Goal: Navigation & Orientation: Find specific page/section

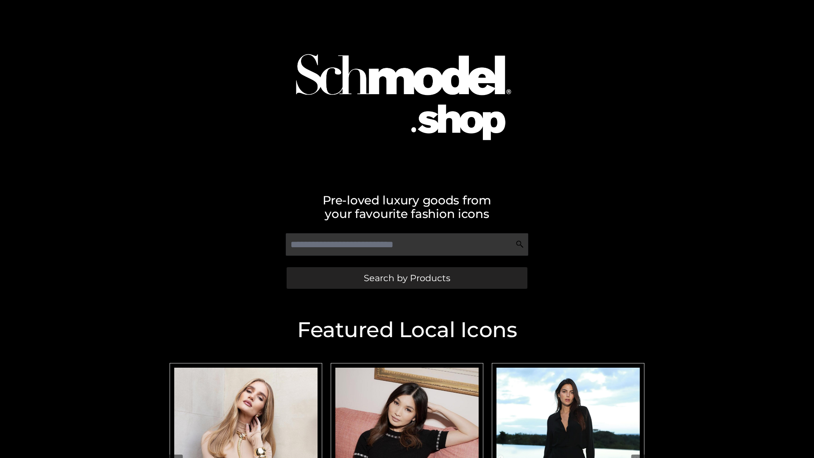
click at [406, 278] on span "Search by Products" at bounding box center [407, 277] width 86 height 9
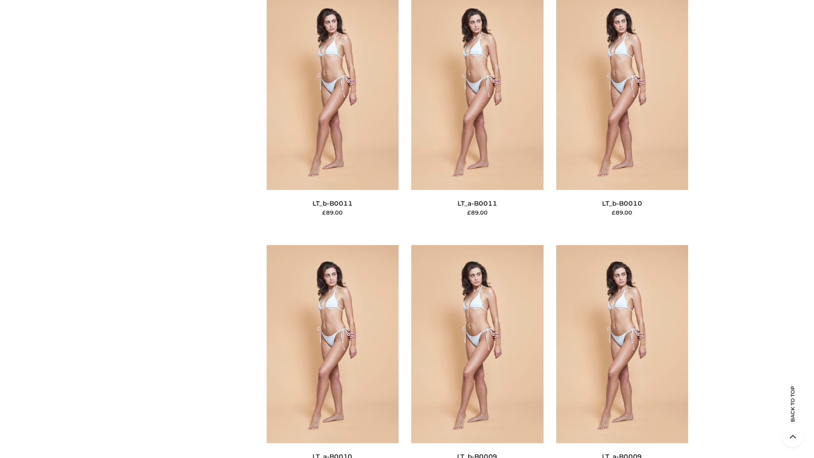
scroll to position [3805, 0]
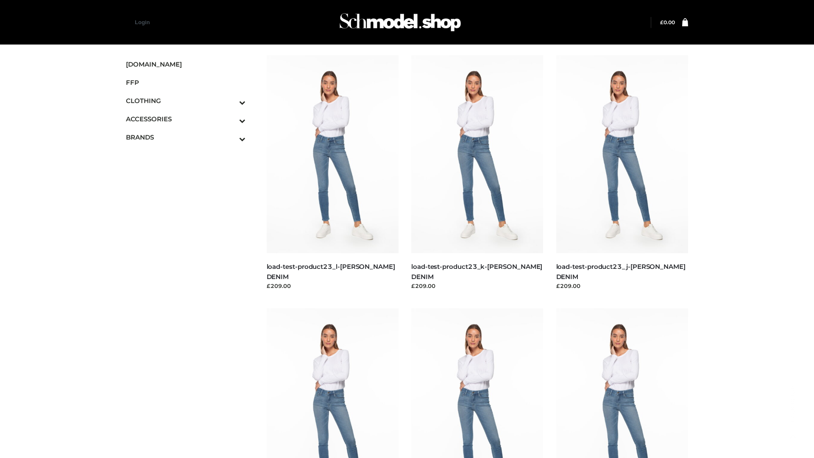
scroll to position [743, 0]
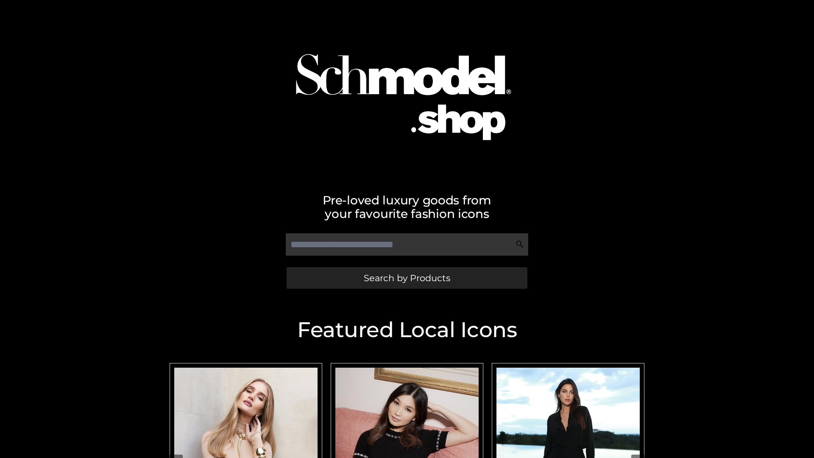
click at [406, 278] on span "Search by Products" at bounding box center [407, 277] width 86 height 9
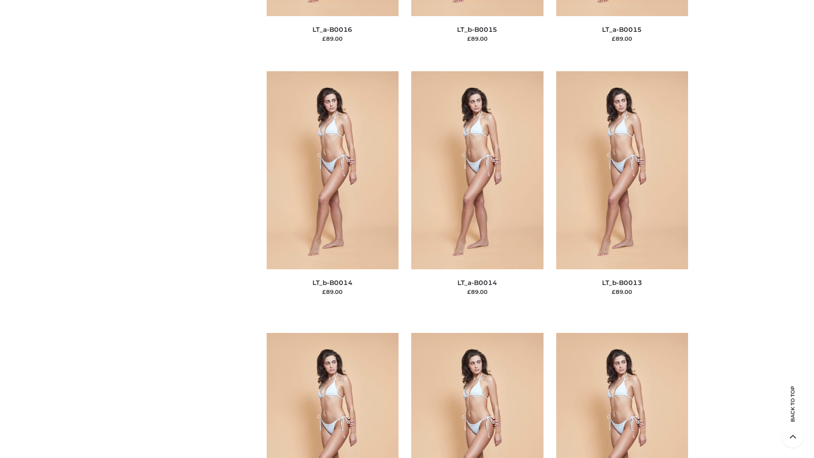
scroll to position [3014, 0]
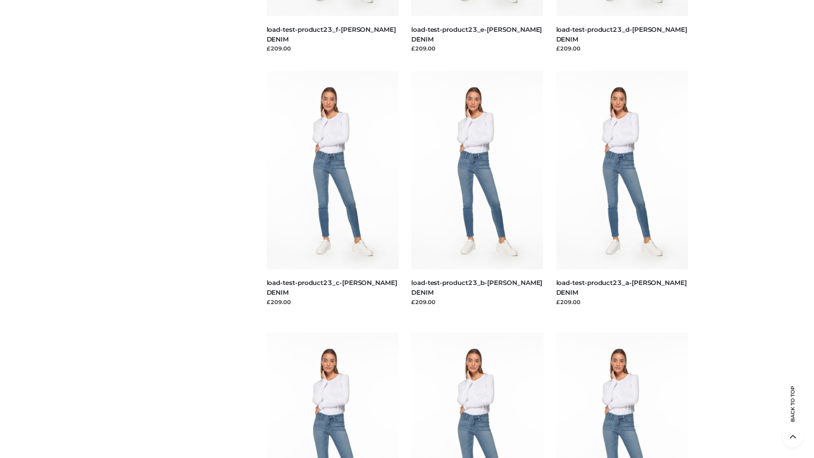
scroll to position [743, 0]
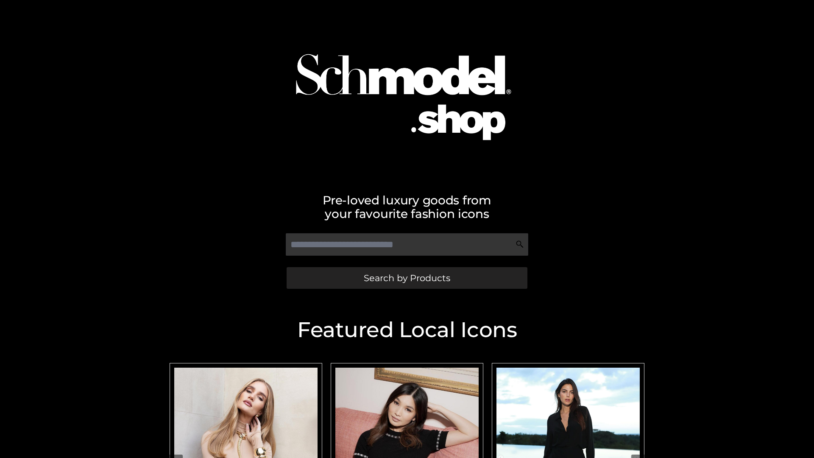
click at [406, 278] on span "Search by Products" at bounding box center [407, 277] width 86 height 9
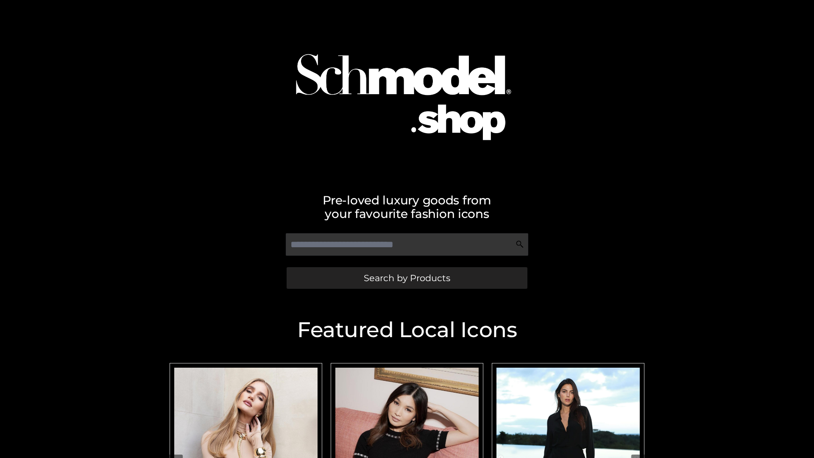
click at [406, 278] on span "Search by Products" at bounding box center [407, 277] width 86 height 9
